Goal: Check status: Check status

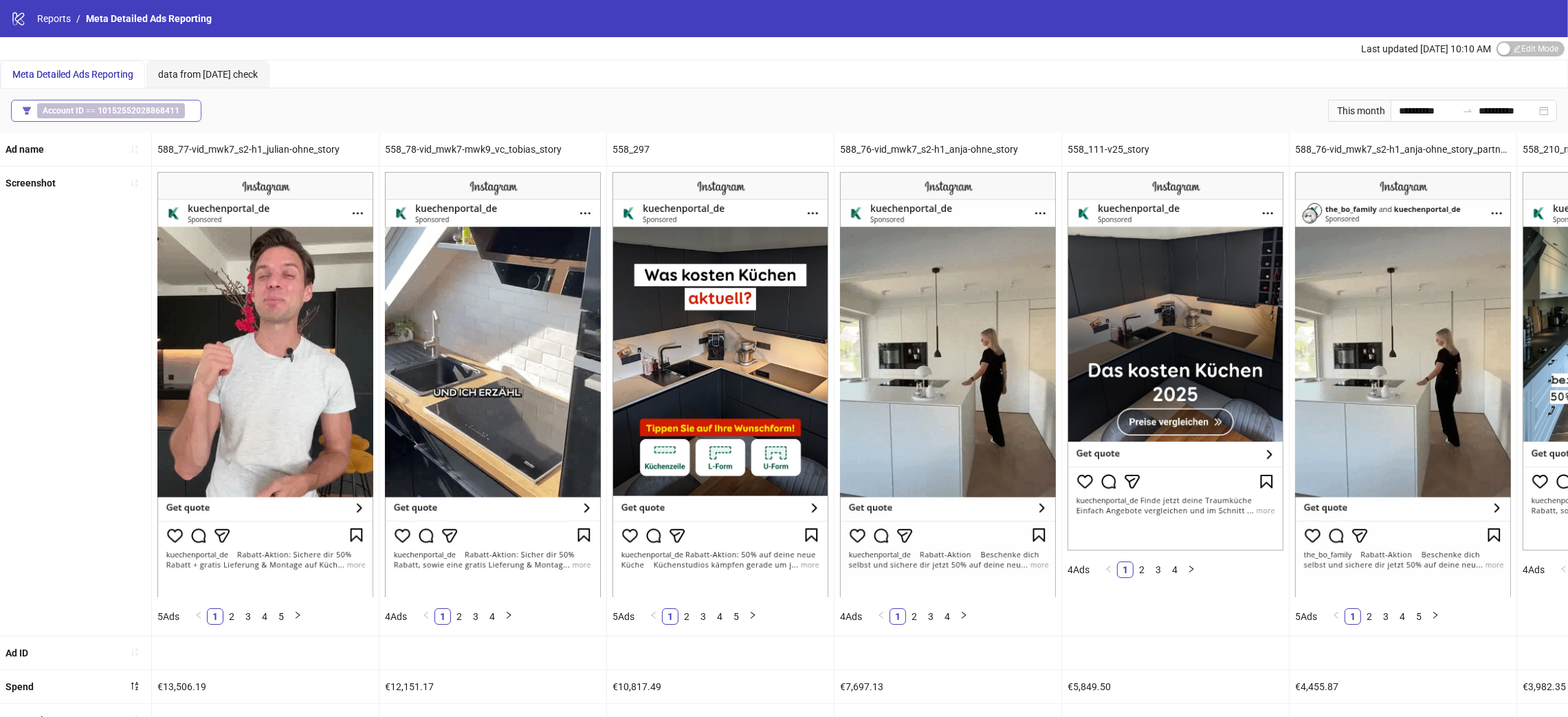
drag, startPoint x: 106, startPoint y: 130, endPoint x: 110, endPoint y: 114, distance: 16.5
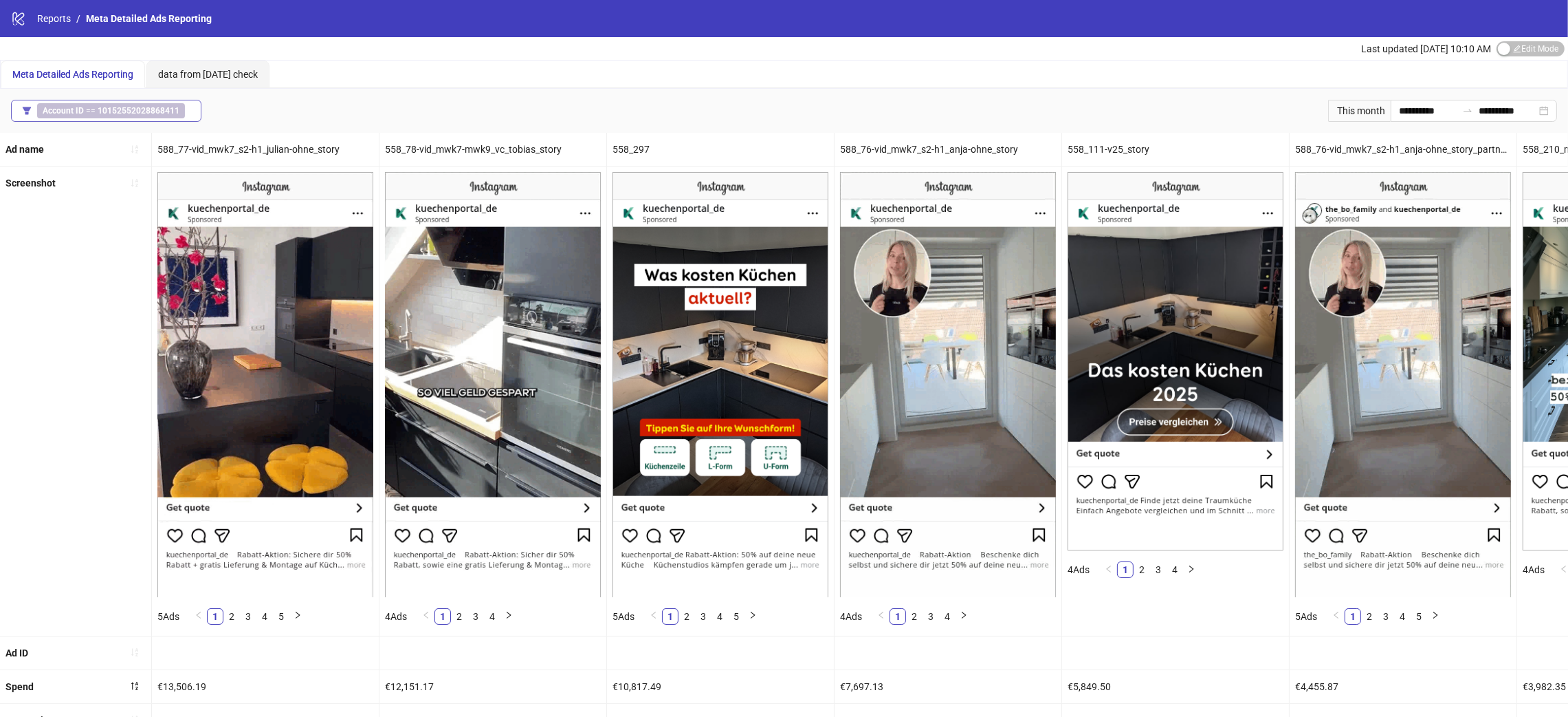
click at [105, 130] on div "**********" at bounding box center [784, 110] width 1568 height 44
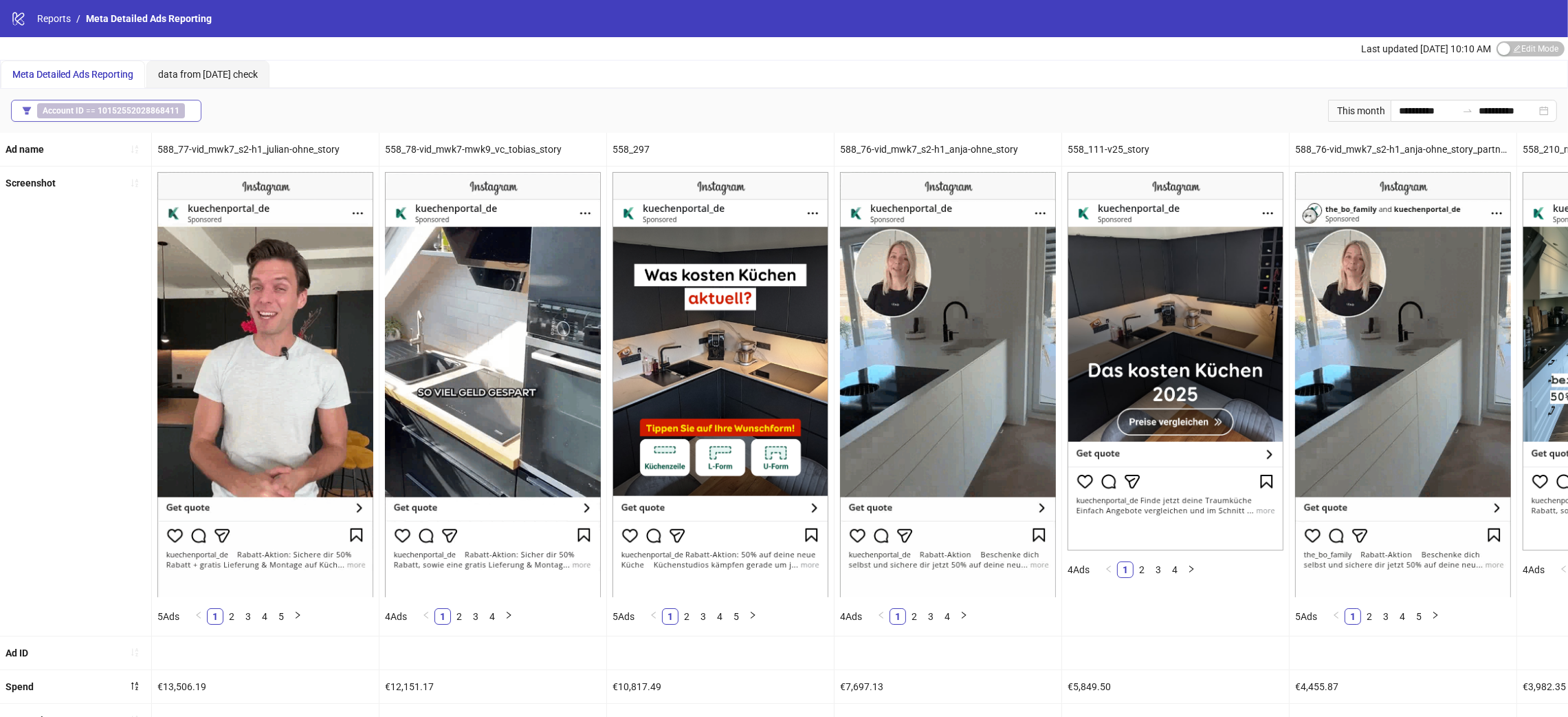
click at [110, 114] on b "10152552028868411" at bounding box center [139, 111] width 82 height 10
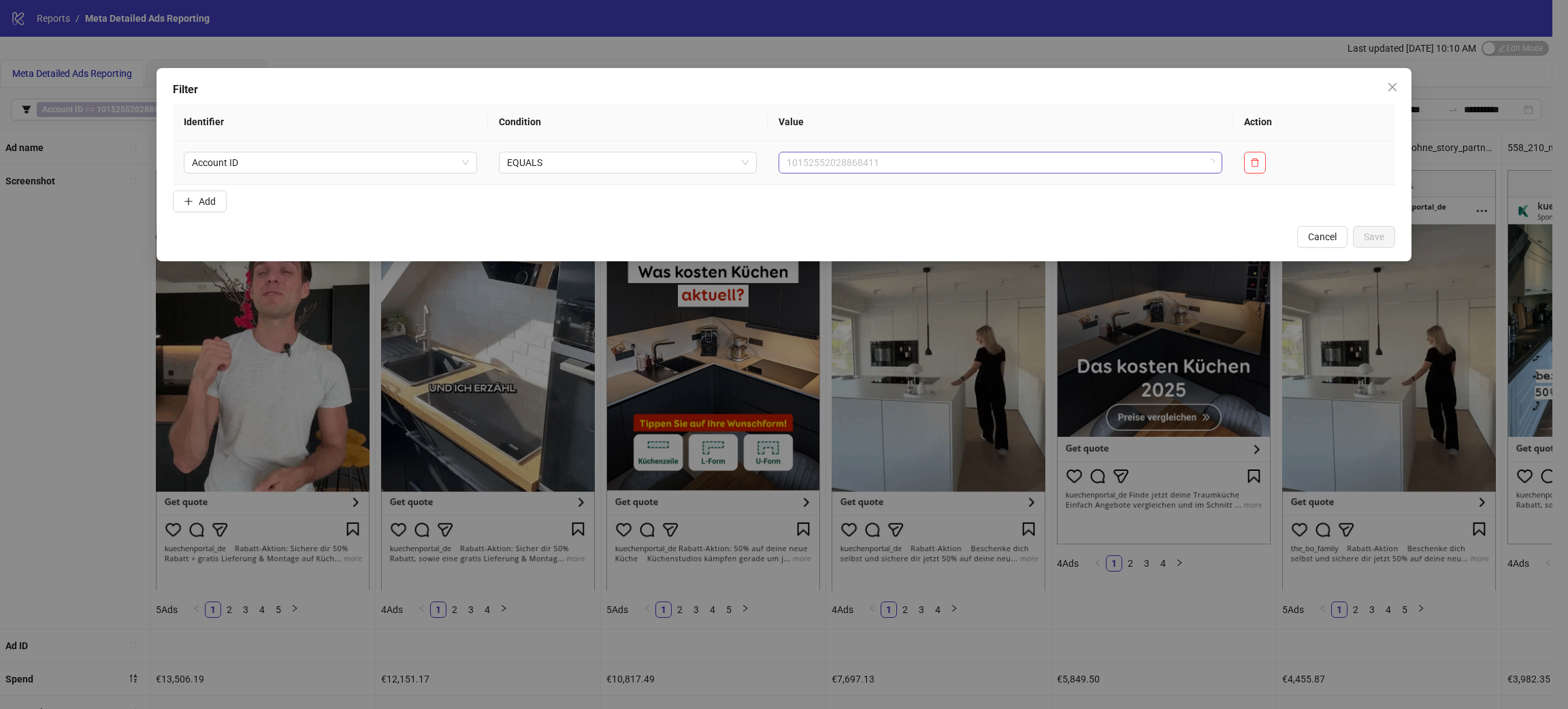
drag, startPoint x: 842, startPoint y: 151, endPoint x: 839, endPoint y: 166, distance: 15.3
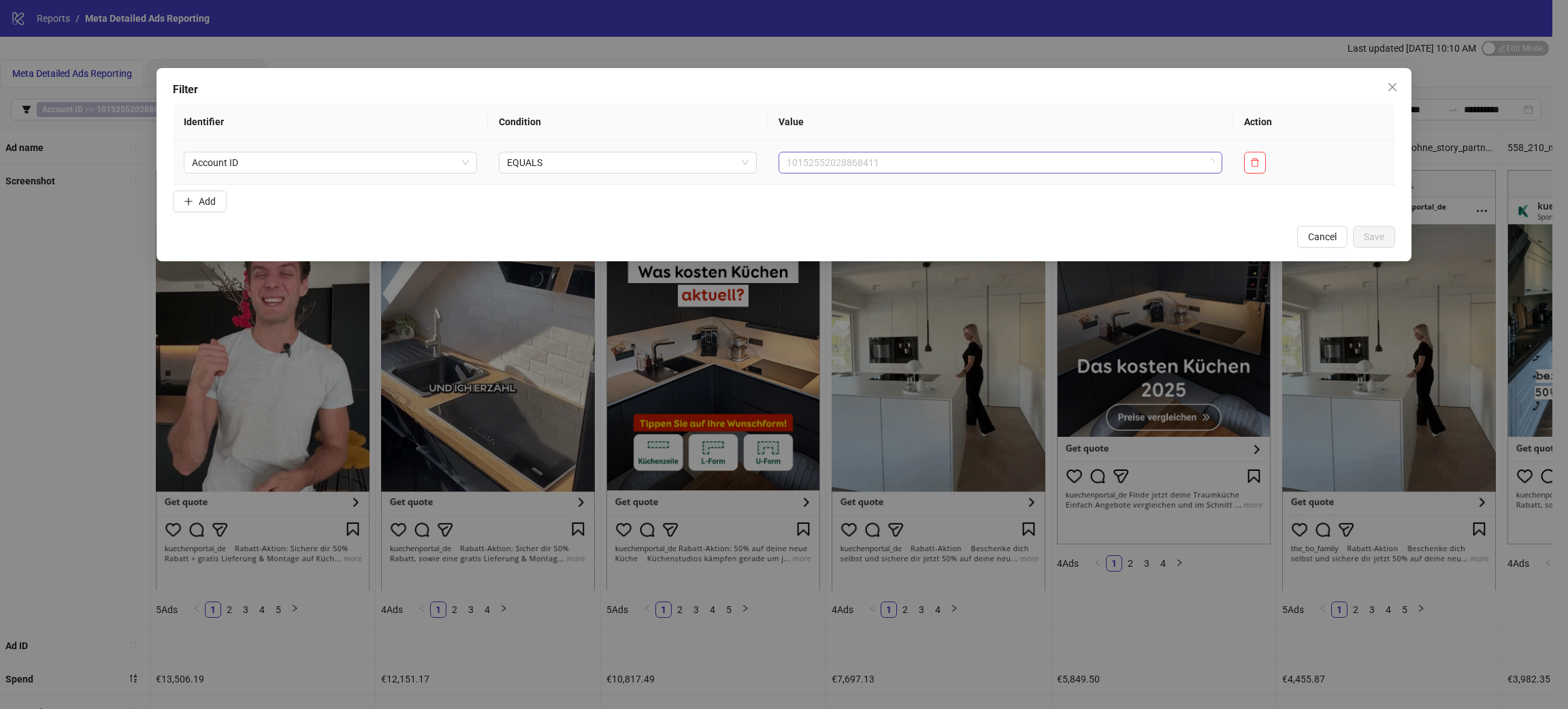
click at [842, 154] on div "10152552028868411" at bounding box center [1001, 162] width 444 height 22
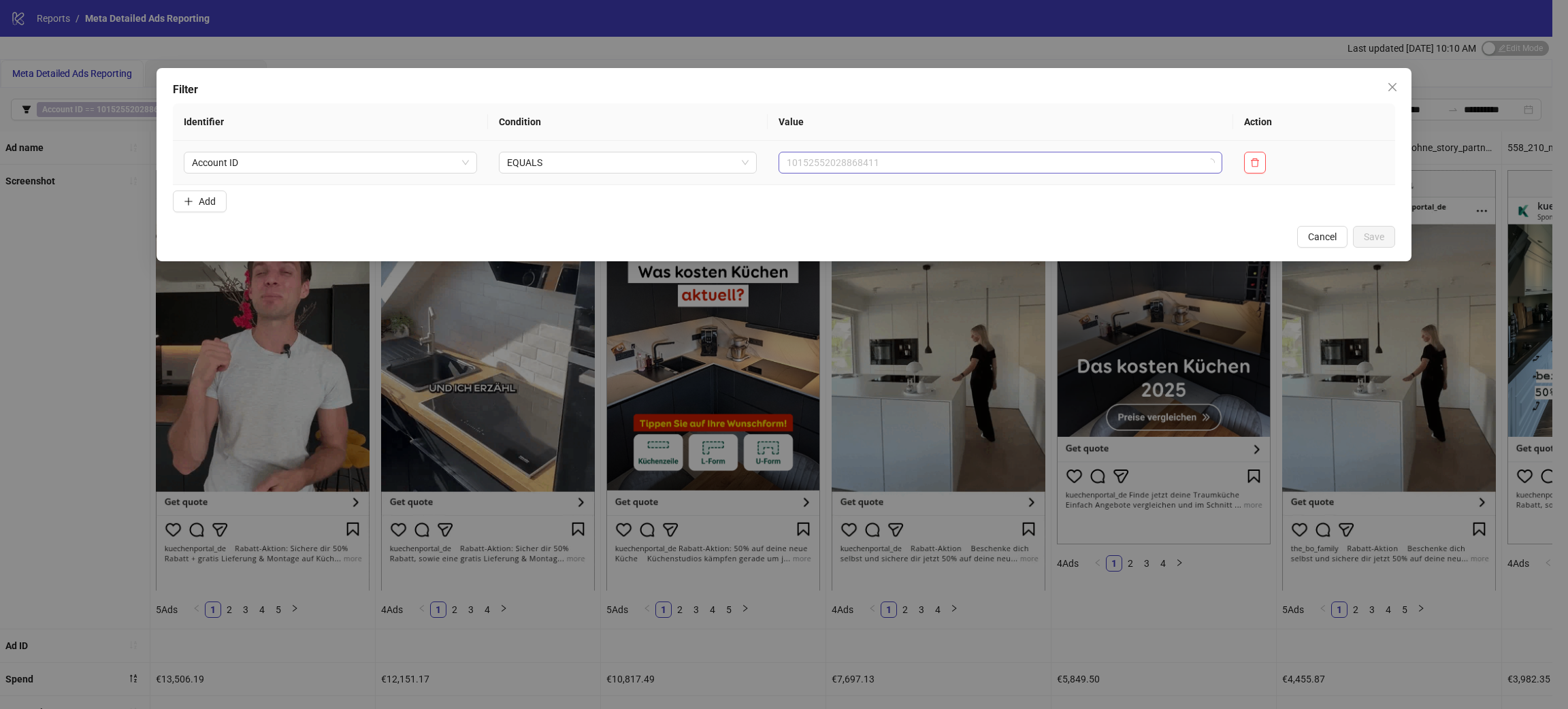
click at [839, 166] on span "10152552028868411" at bounding box center [1000, 162] width 428 height 20
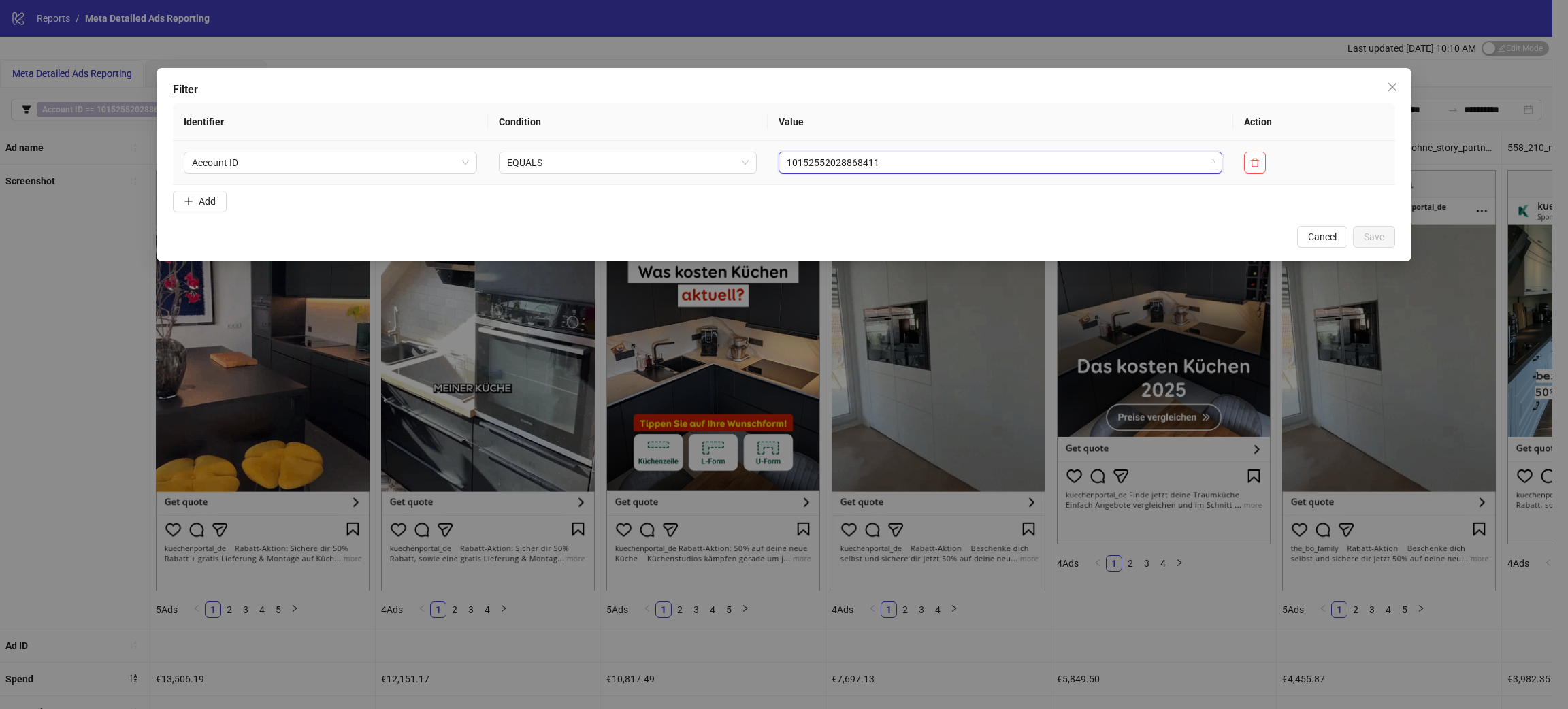
click at [886, 153] on span "10152552028868411" at bounding box center [1000, 162] width 428 height 20
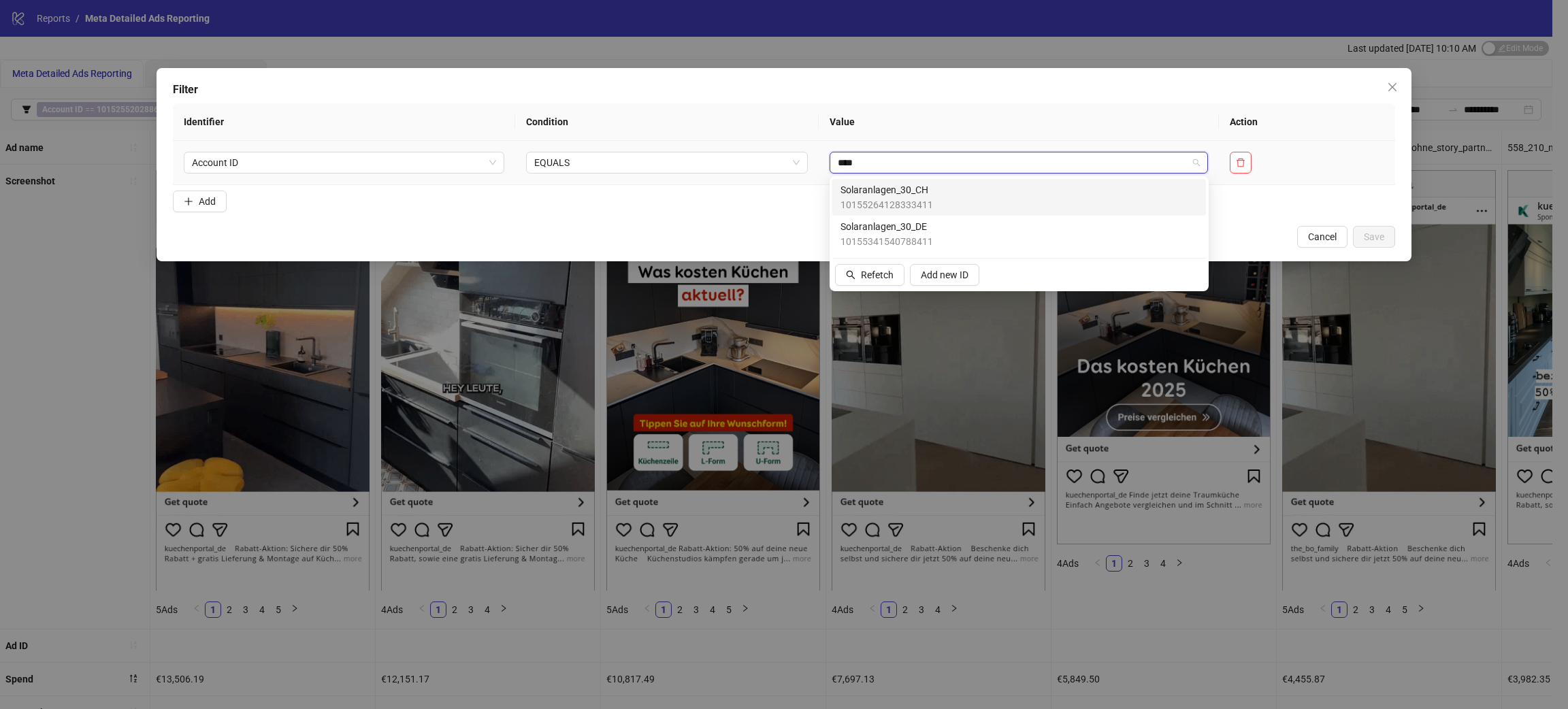
type input "*****"
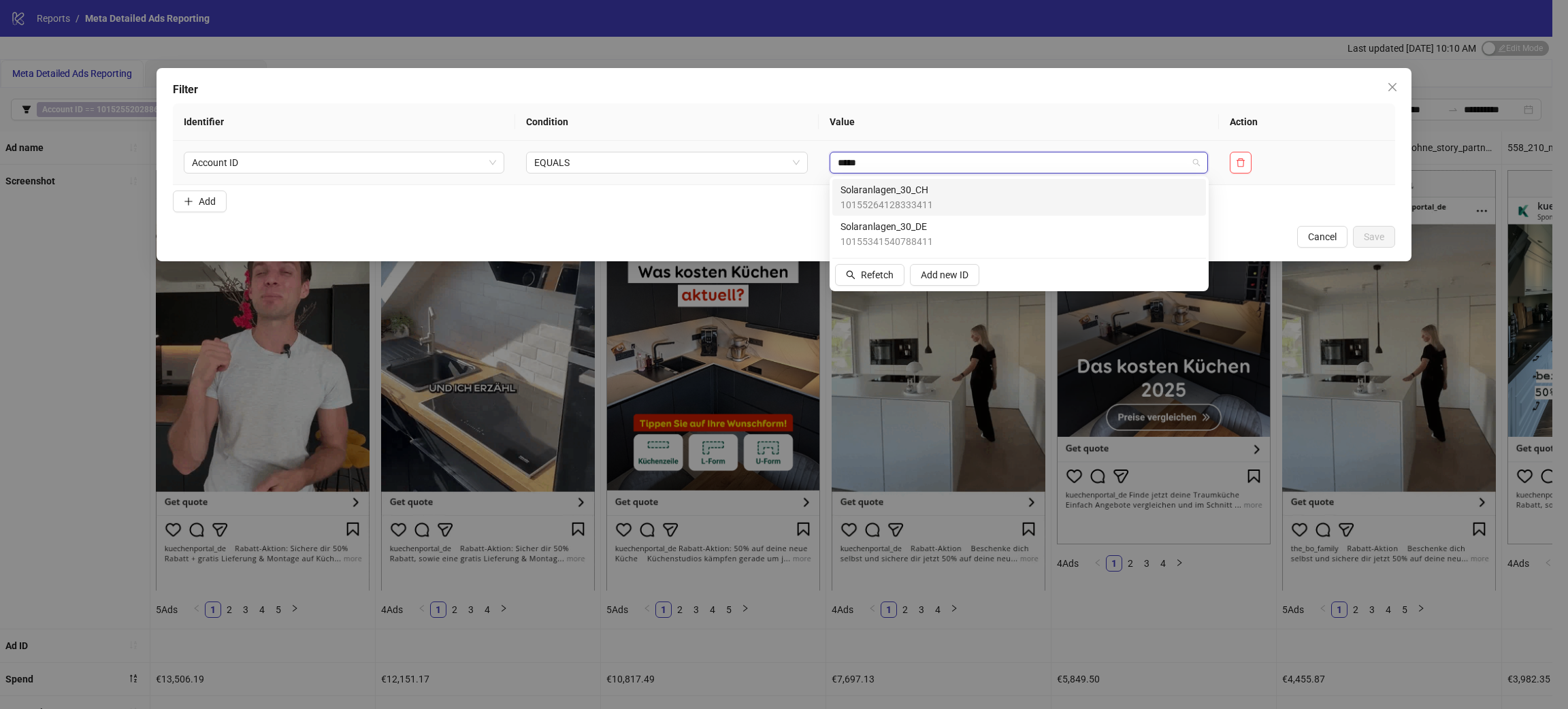
click at [908, 187] on span "Solaranlagen_30_CH" at bounding box center [886, 190] width 92 height 15
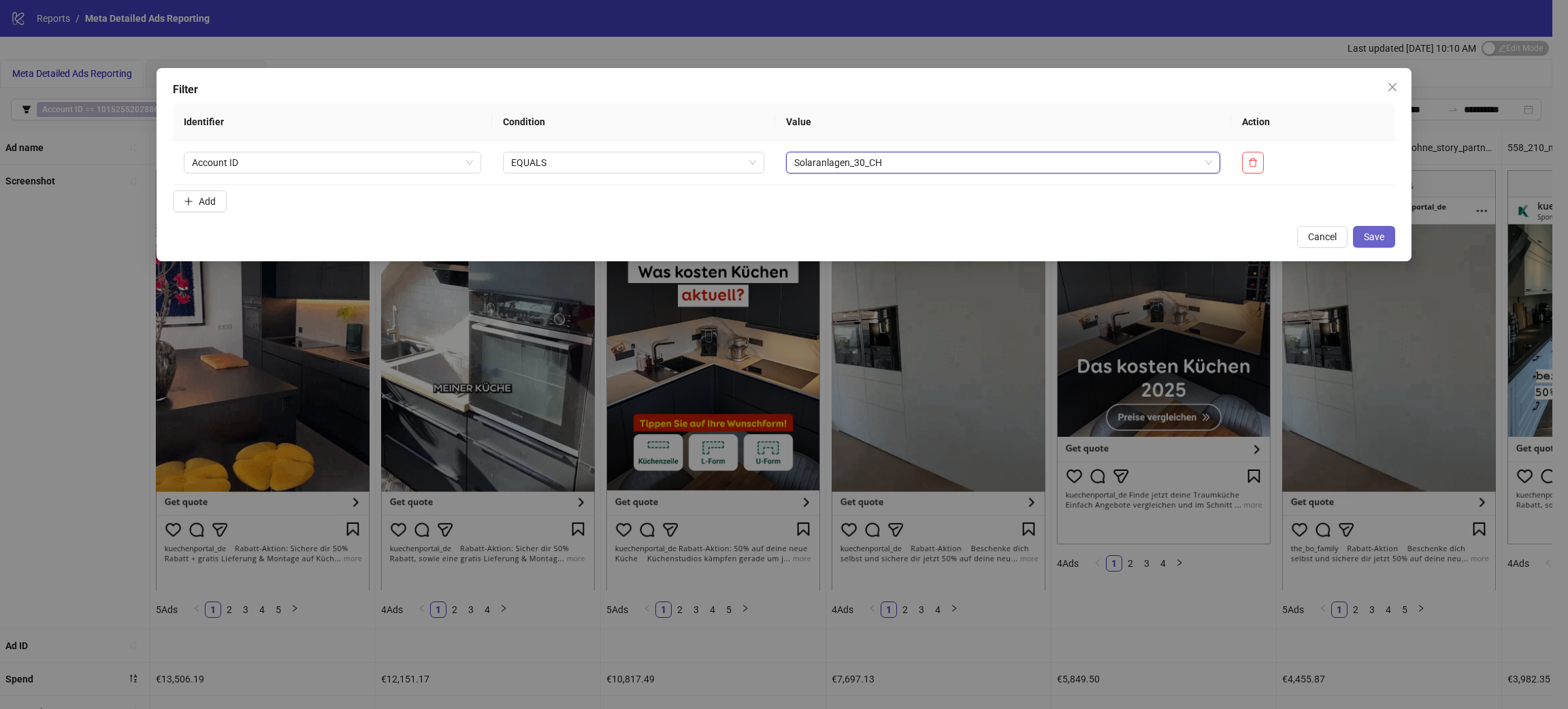
click at [1393, 232] on button "Save" at bounding box center [1374, 236] width 42 height 22
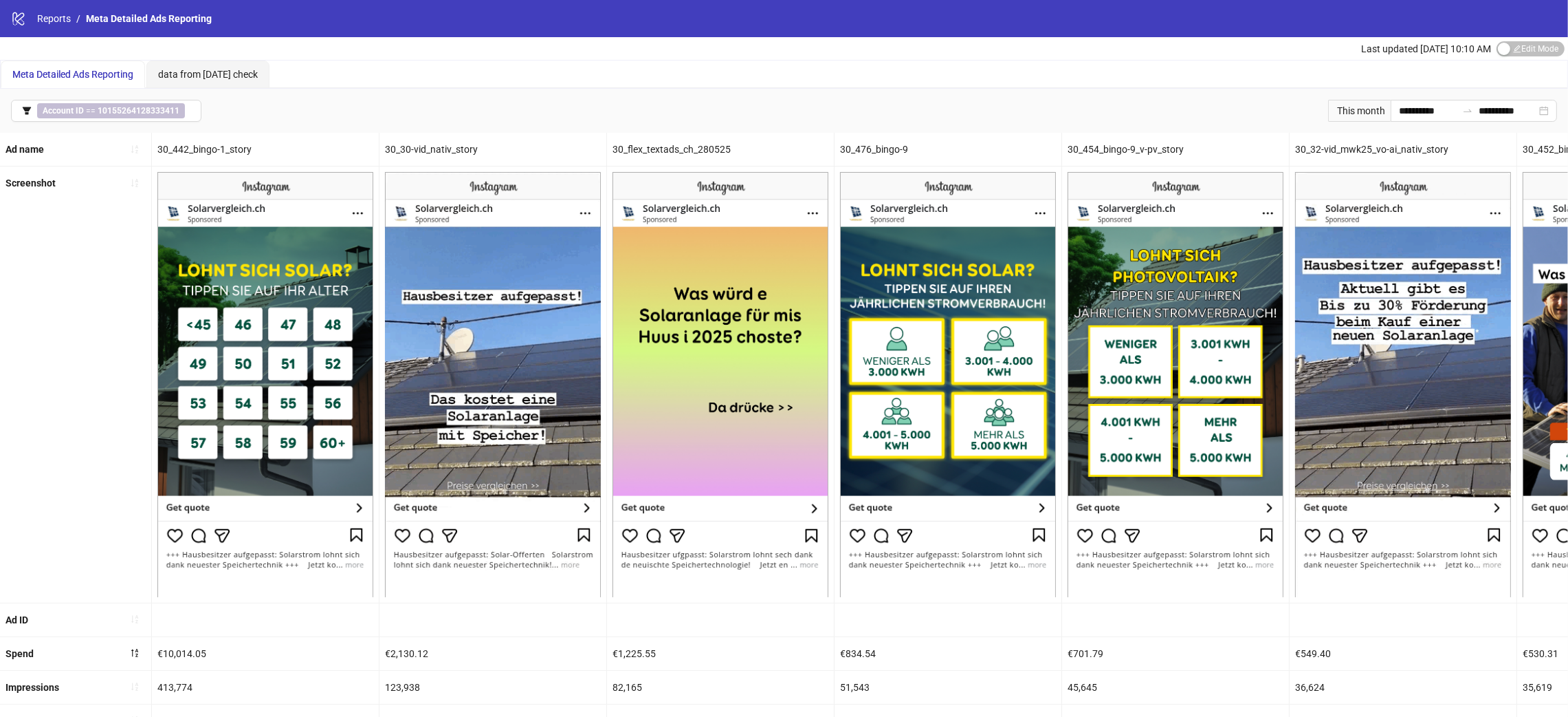
click at [204, 151] on div "30_442_bingo-1_story" at bounding box center [265, 150] width 227 height 33
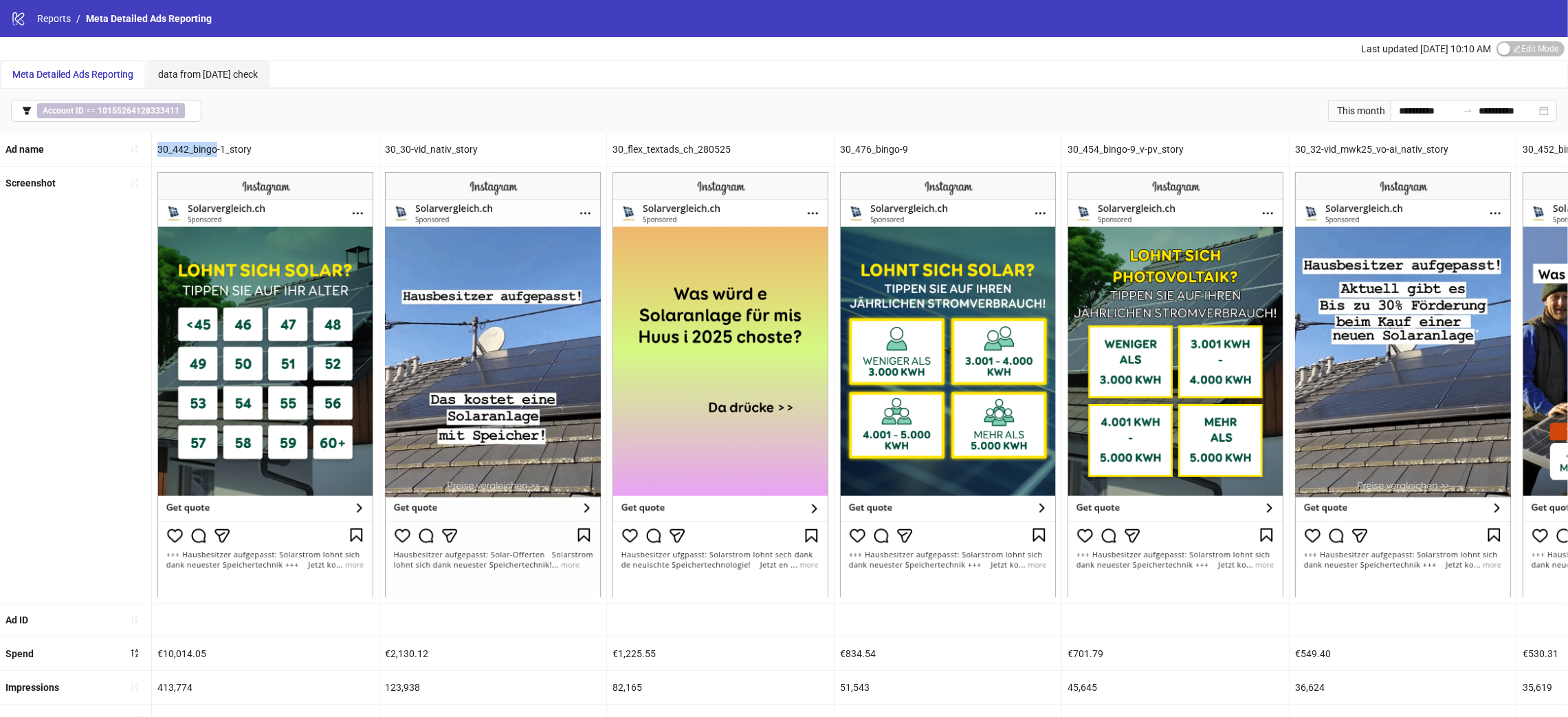
click at [204, 151] on div "30_442_bingo-1_story" at bounding box center [265, 150] width 227 height 33
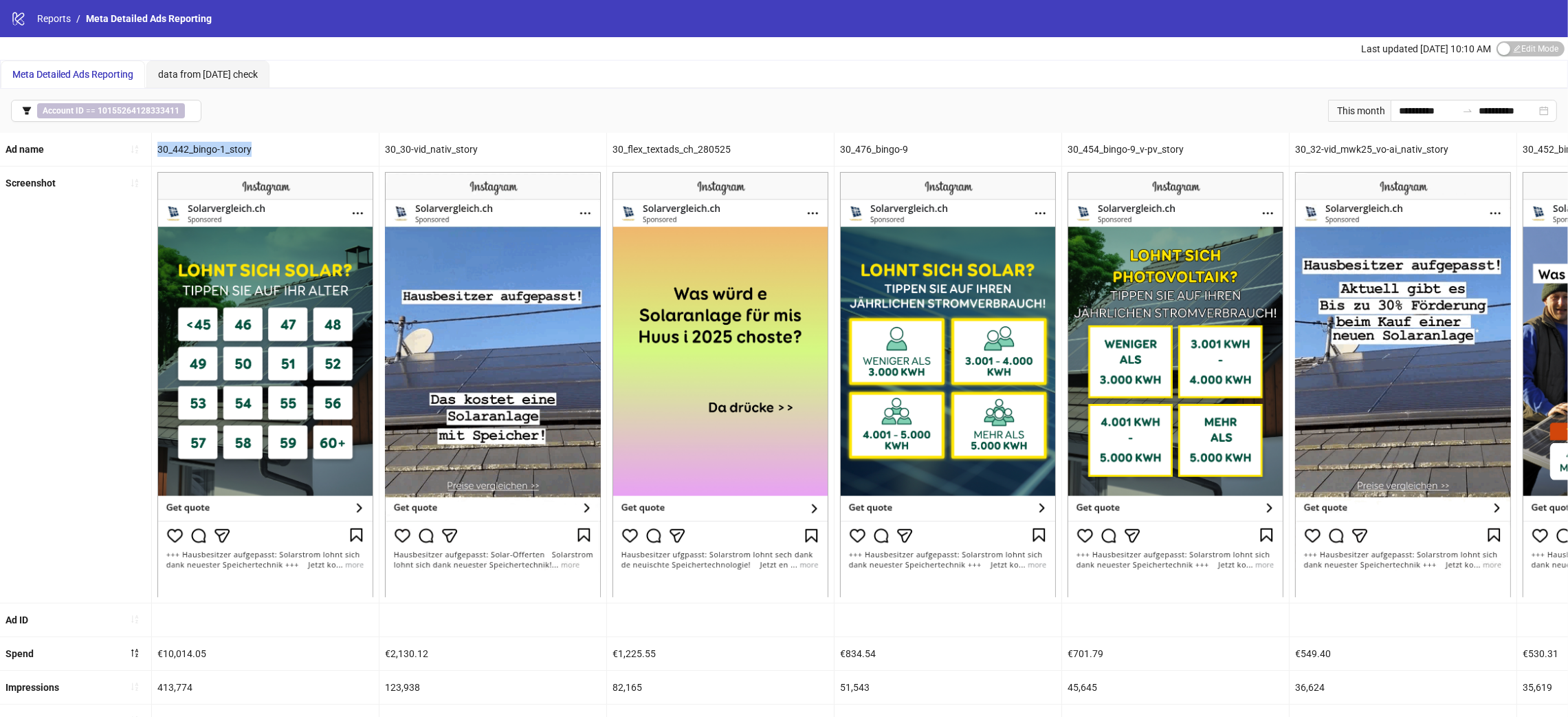
click at [204, 151] on div "30_442_bingo-1_story" at bounding box center [265, 150] width 227 height 33
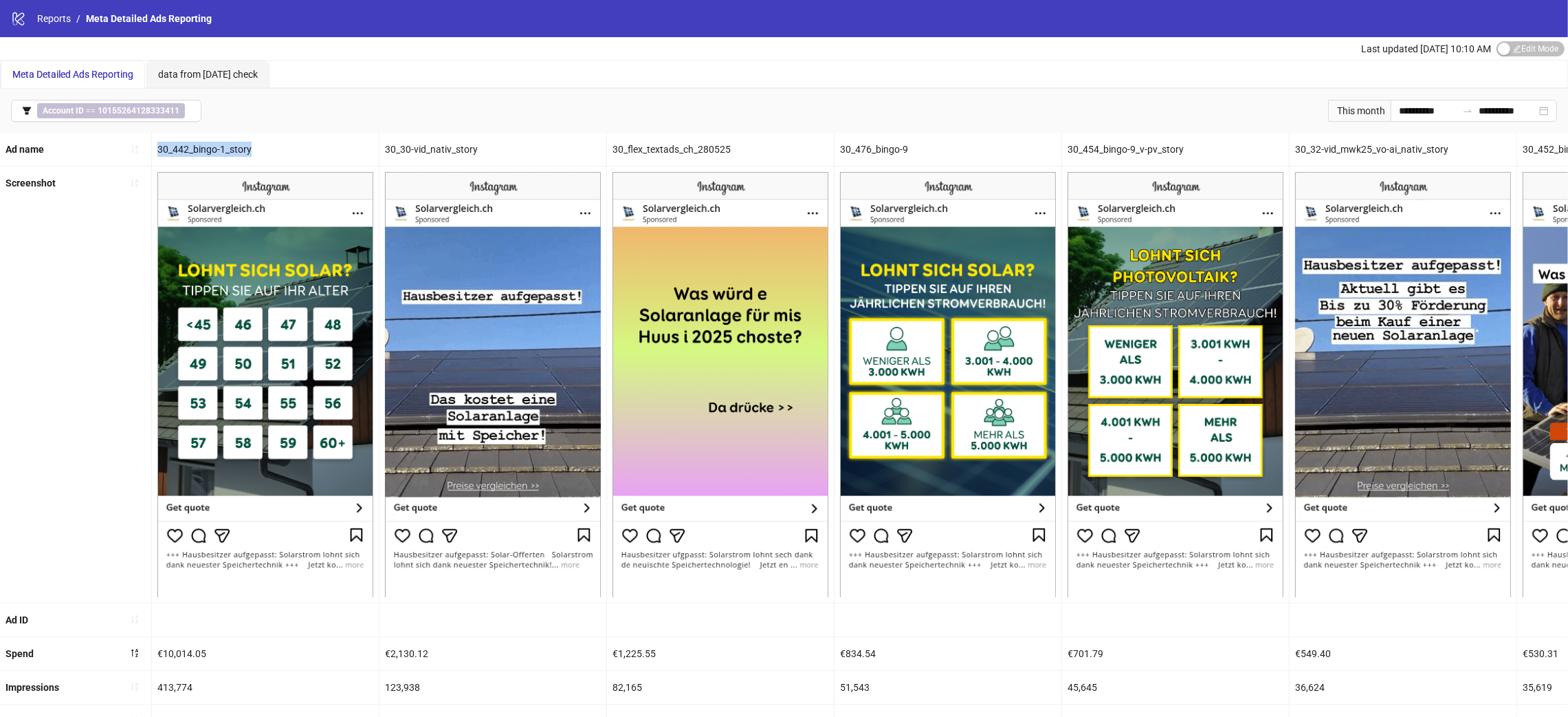
copy div "30_442_bingo-1_story"
